Goal: Transaction & Acquisition: Subscribe to service/newsletter

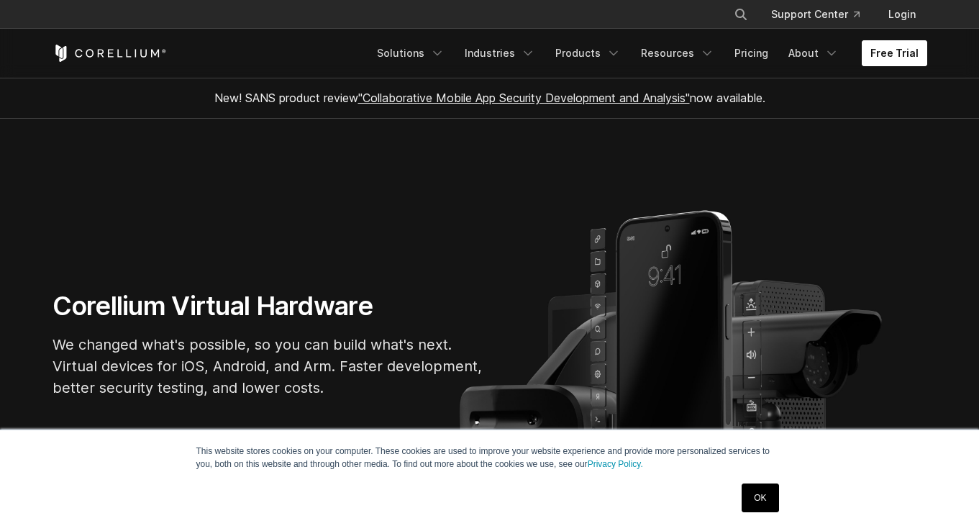
click at [879, 50] on link "Free Trial" at bounding box center [893, 53] width 65 height 26
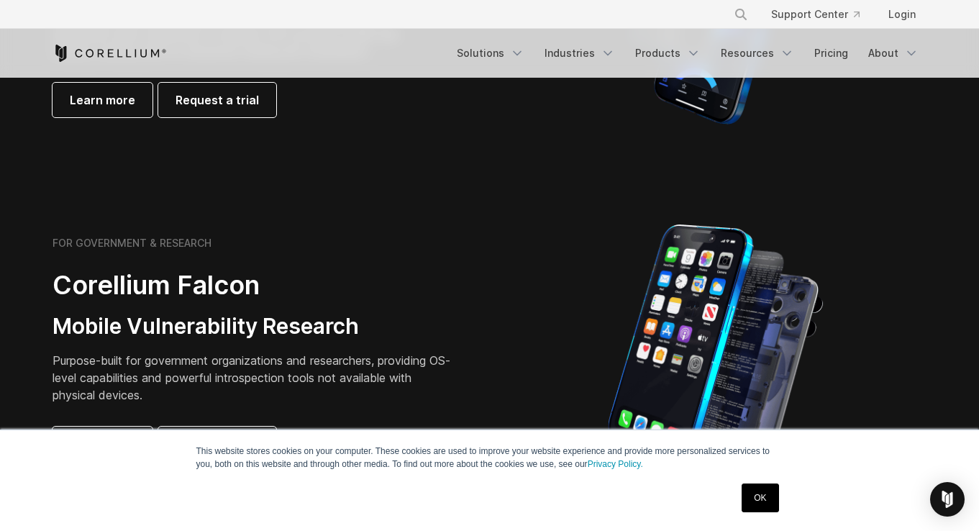
scroll to position [417, 0]
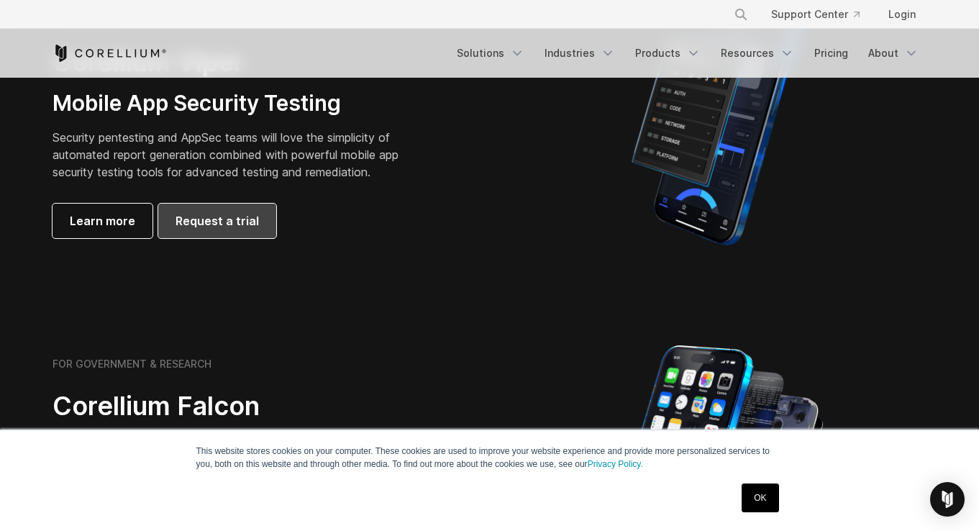
click at [214, 214] on span "Request a trial" at bounding box center [216, 220] width 83 height 17
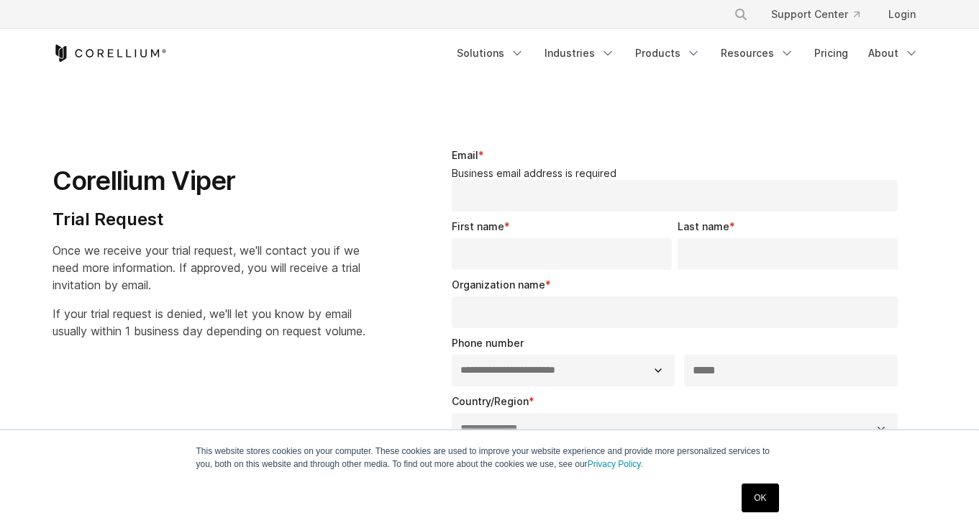
select select "**"
